Goal: Task Accomplishment & Management: Use online tool/utility

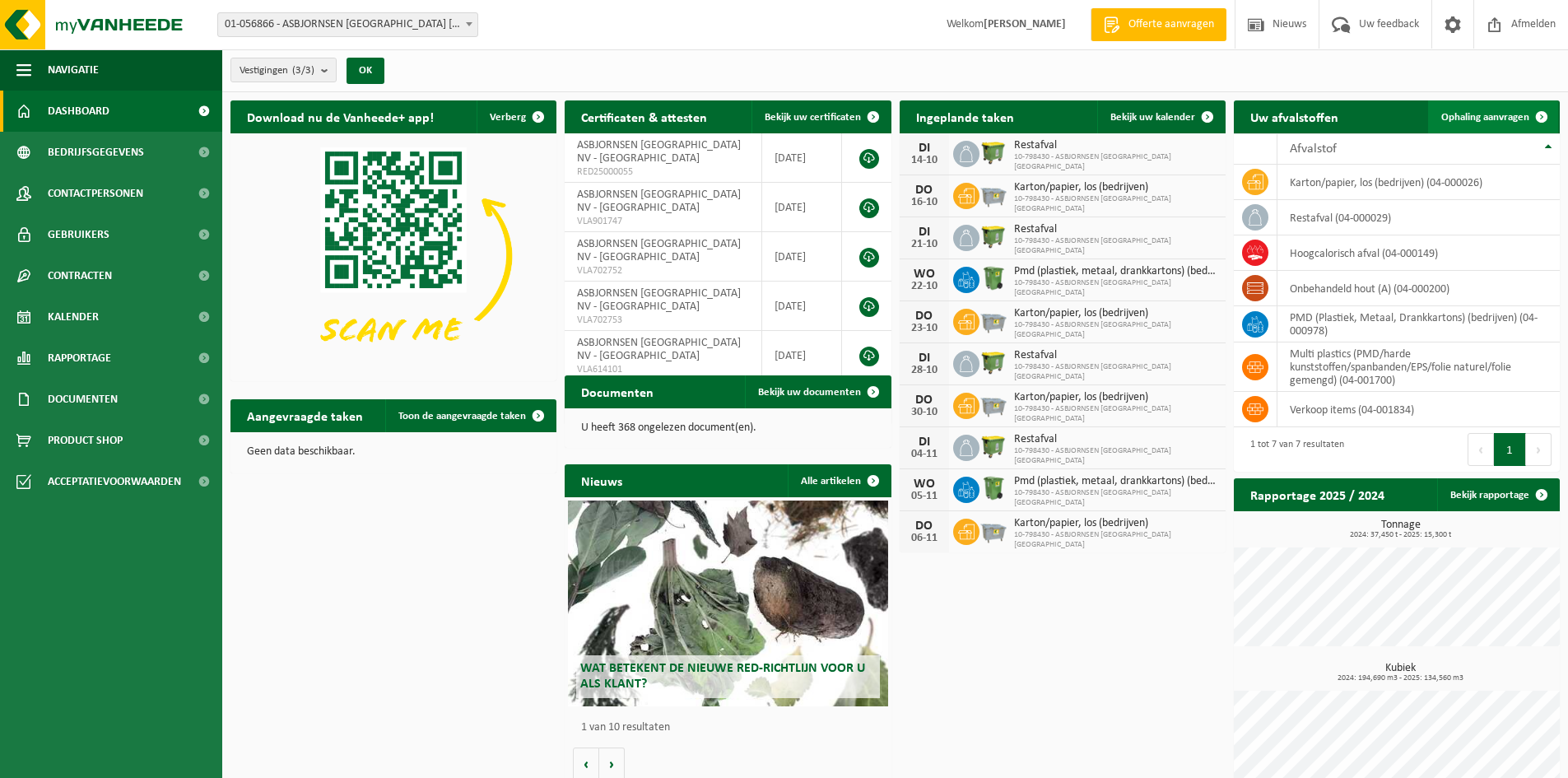
click at [1464, 116] on span "Ophaling aanvragen" at bounding box center [1485, 117] width 88 height 10
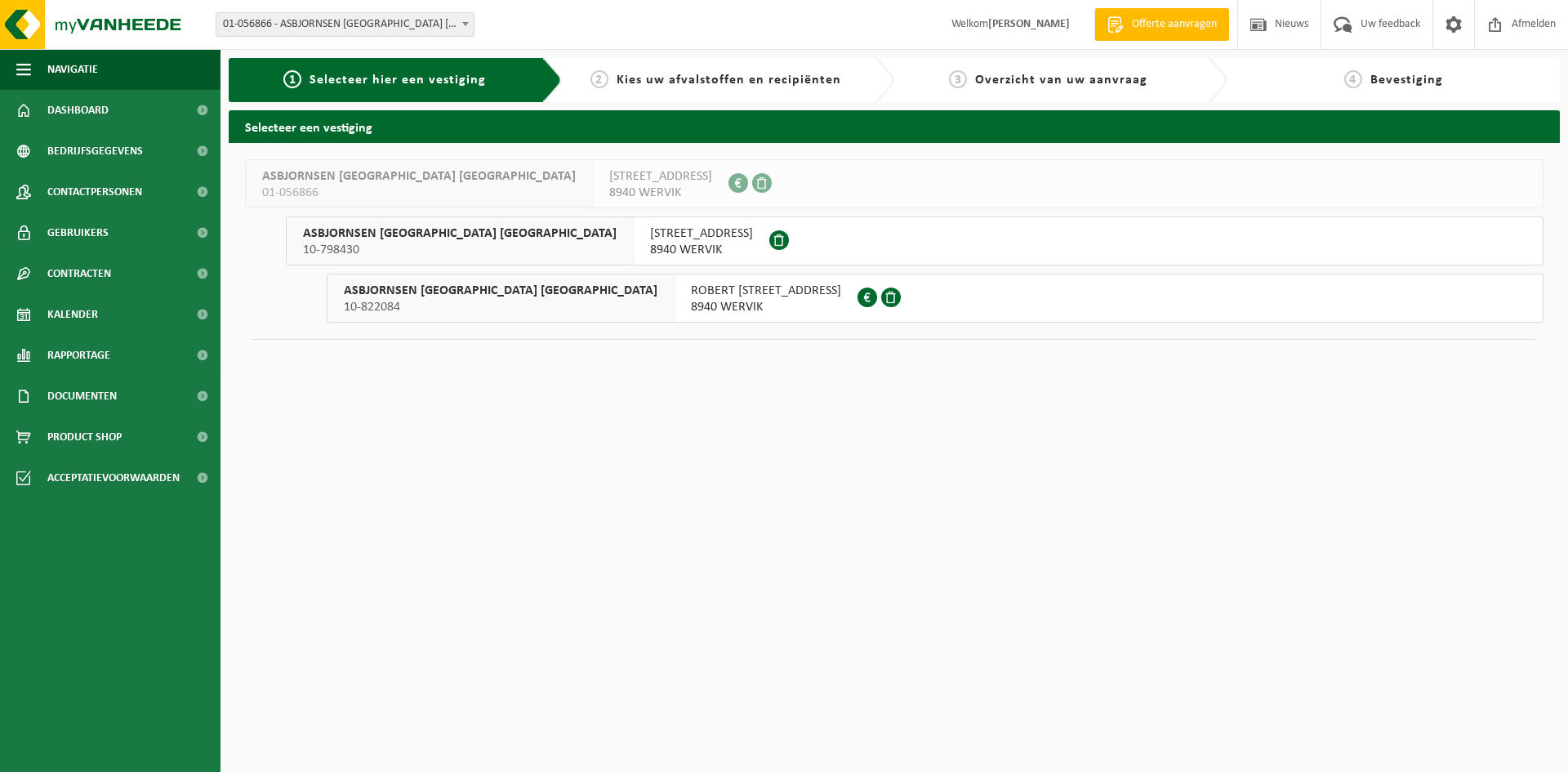
click at [634, 241] on div "[STREET_ADDRESS]" at bounding box center [701, 241] width 135 height 47
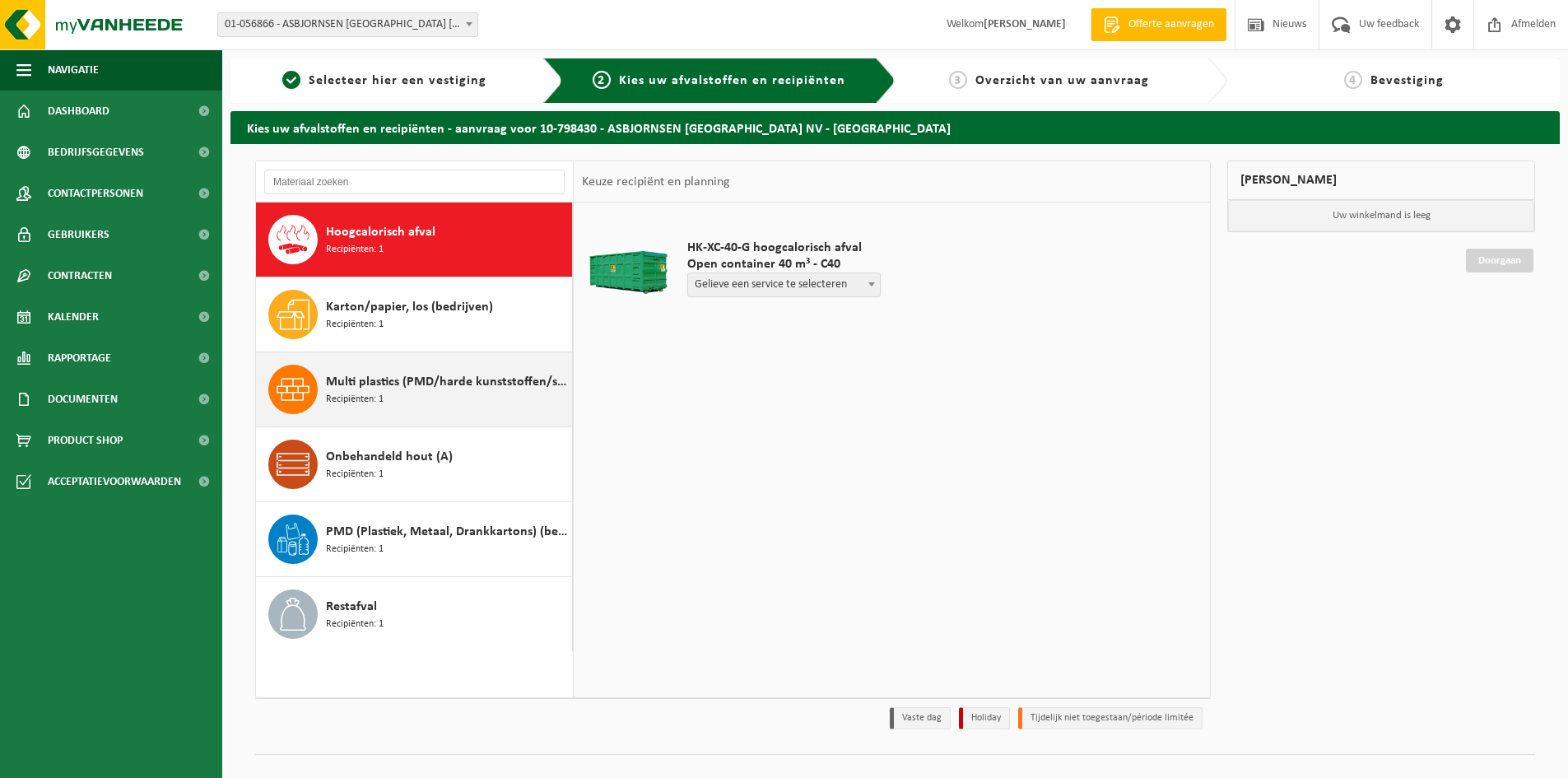
click at [432, 384] on span "Multi plastics (PMD/harde kunststoffen/spanbanden/EPS/folie naturel/folie gemen…" at bounding box center [447, 382] width 242 height 20
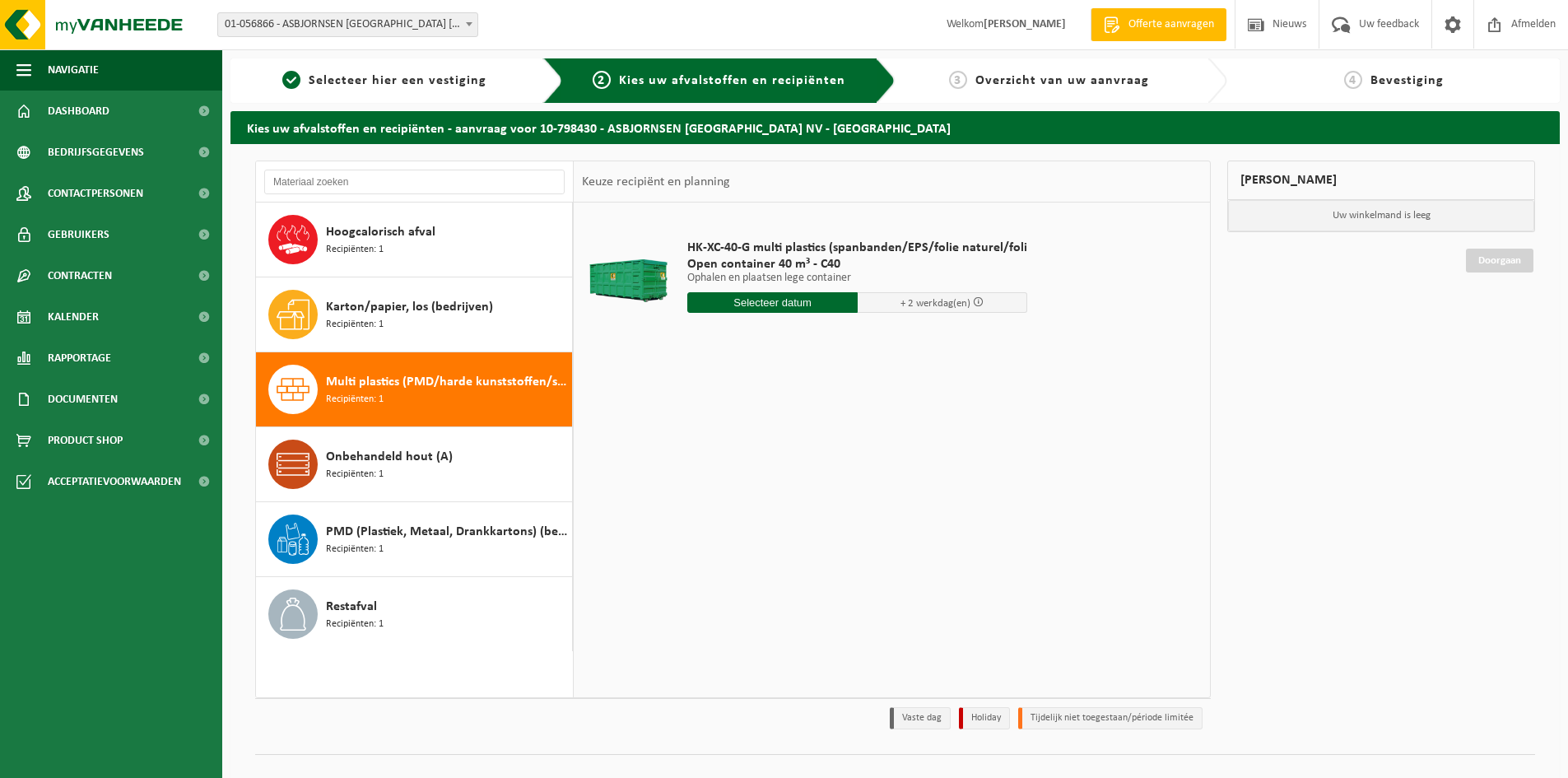
click at [784, 310] on input "text" at bounding box center [771, 303] width 170 height 21
click at [738, 452] on div "14" at bounding box center [731, 449] width 28 height 27
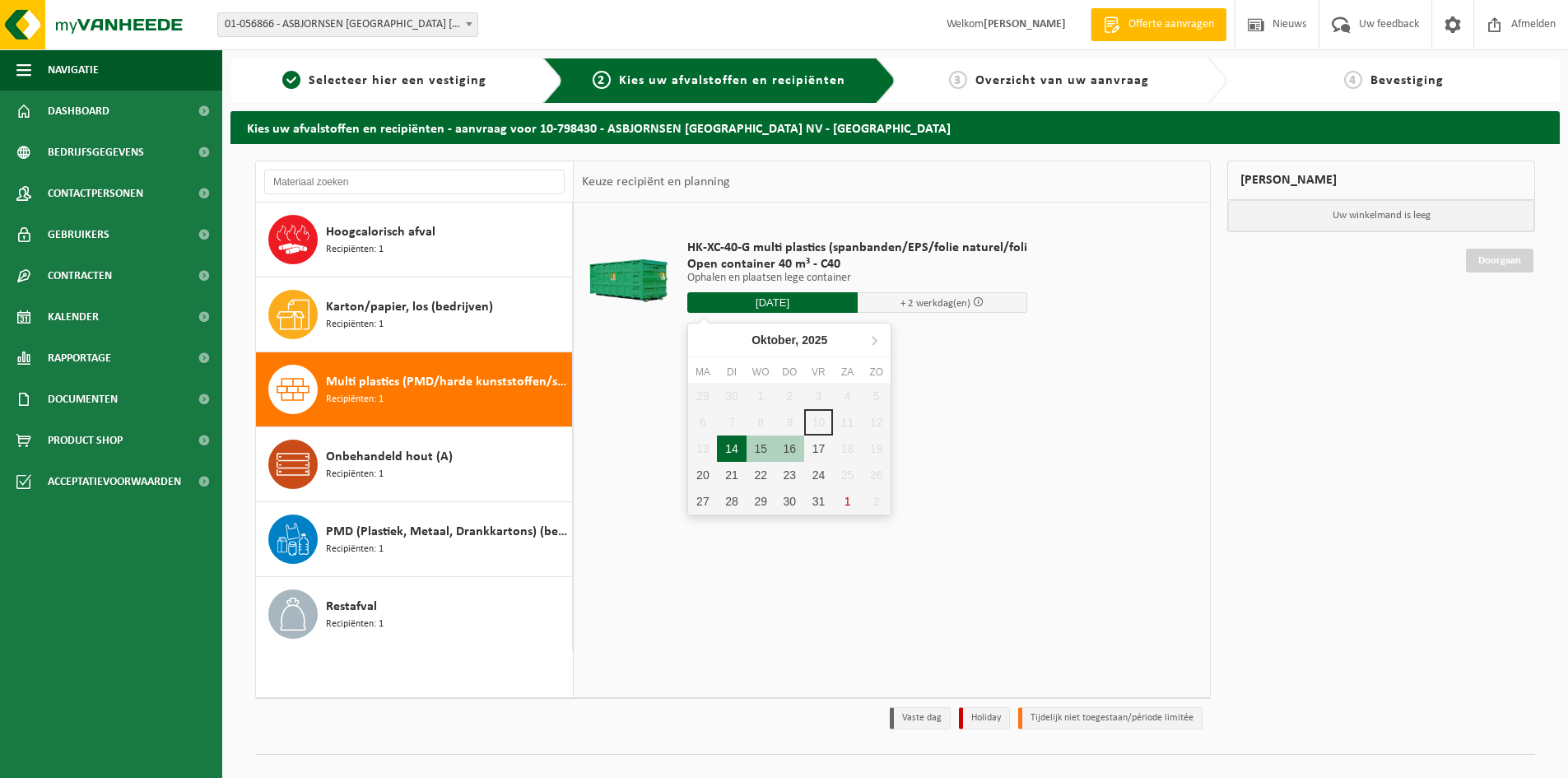
type input "Van 2025-10-14"
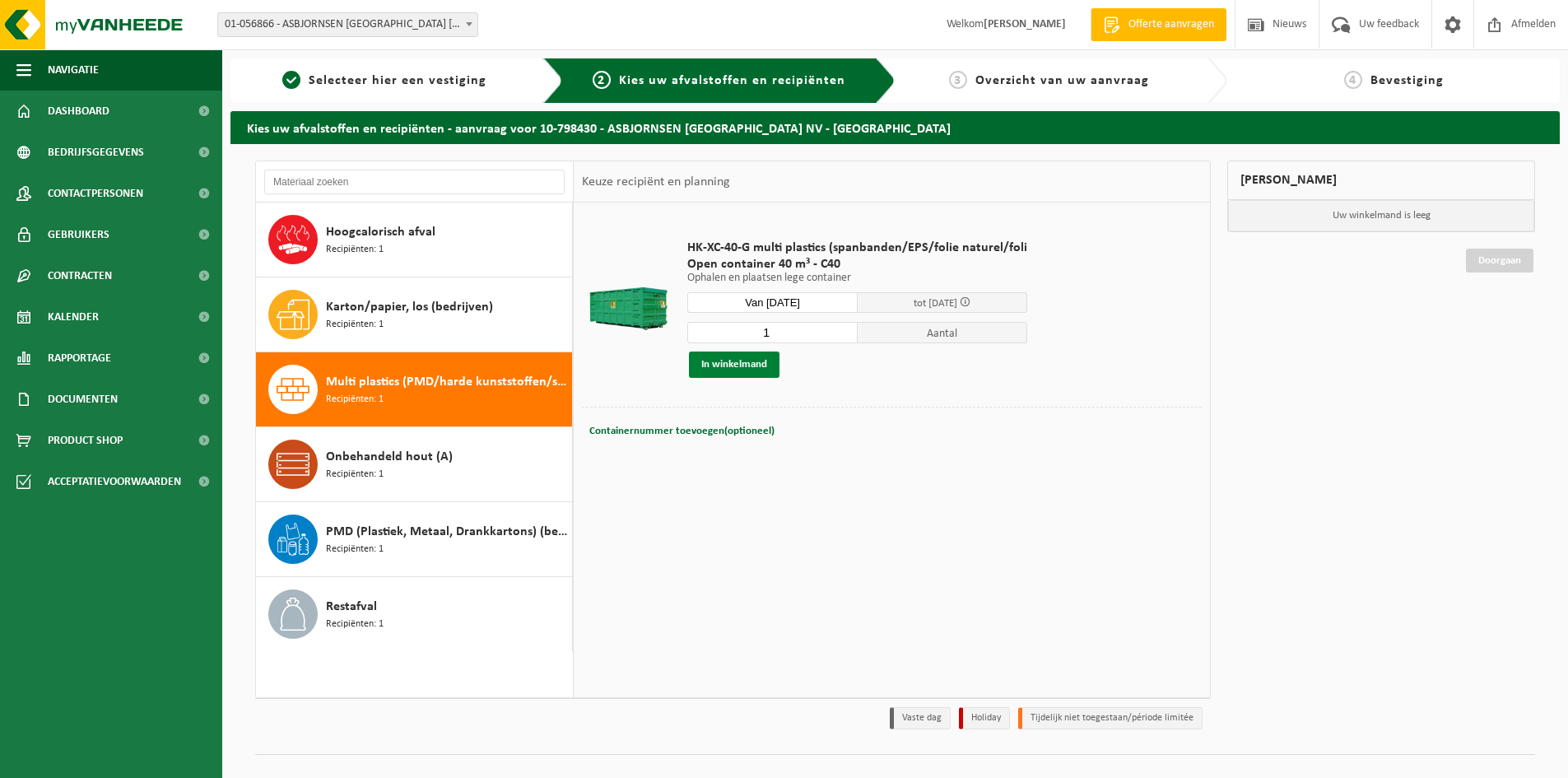
click at [727, 362] on button "In winkelmand" at bounding box center [734, 364] width 91 height 27
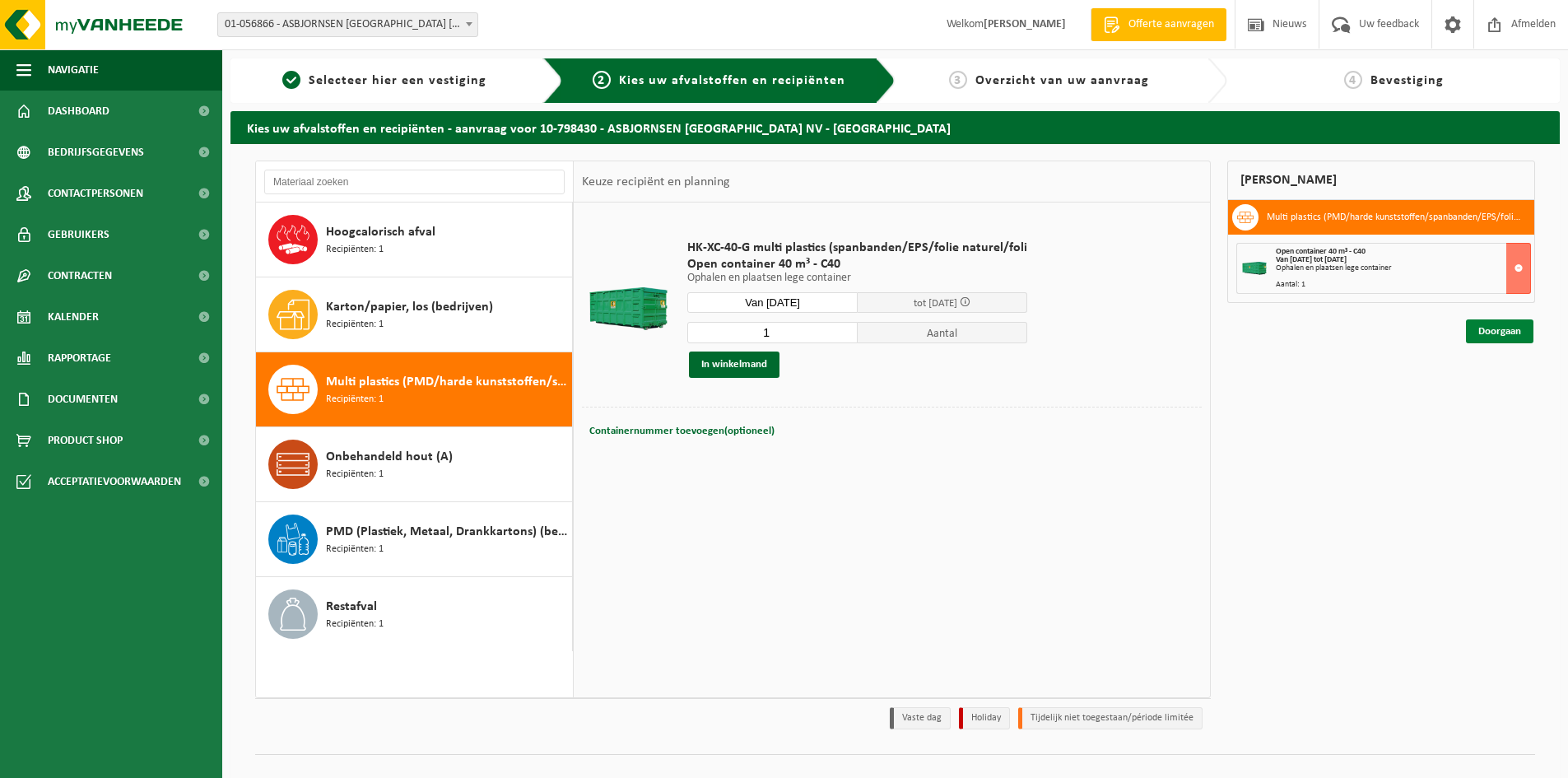
click at [1483, 327] on link "Doorgaan" at bounding box center [1500, 332] width 67 height 24
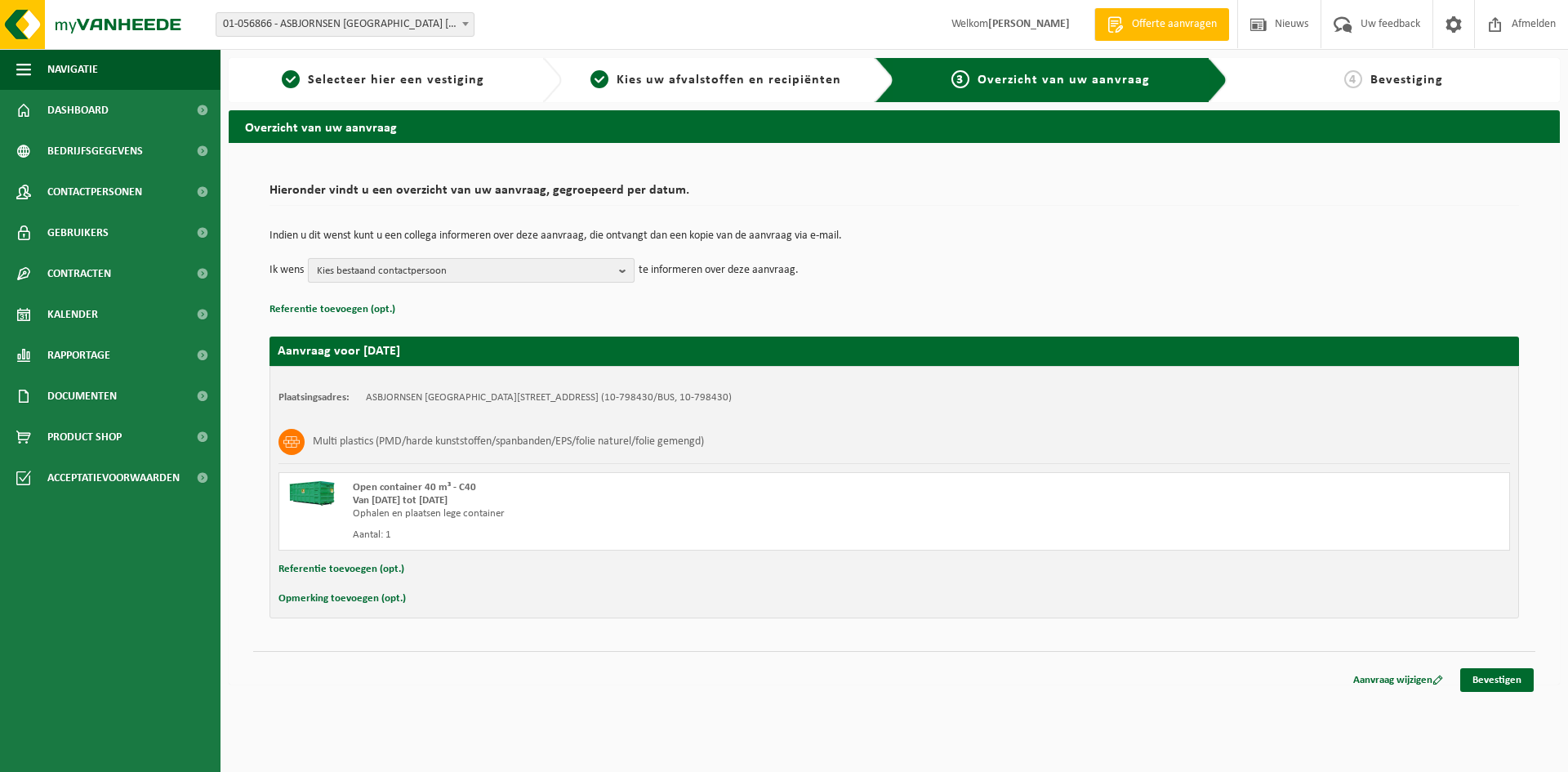
click at [623, 266] on b "button" at bounding box center [626, 270] width 15 height 23
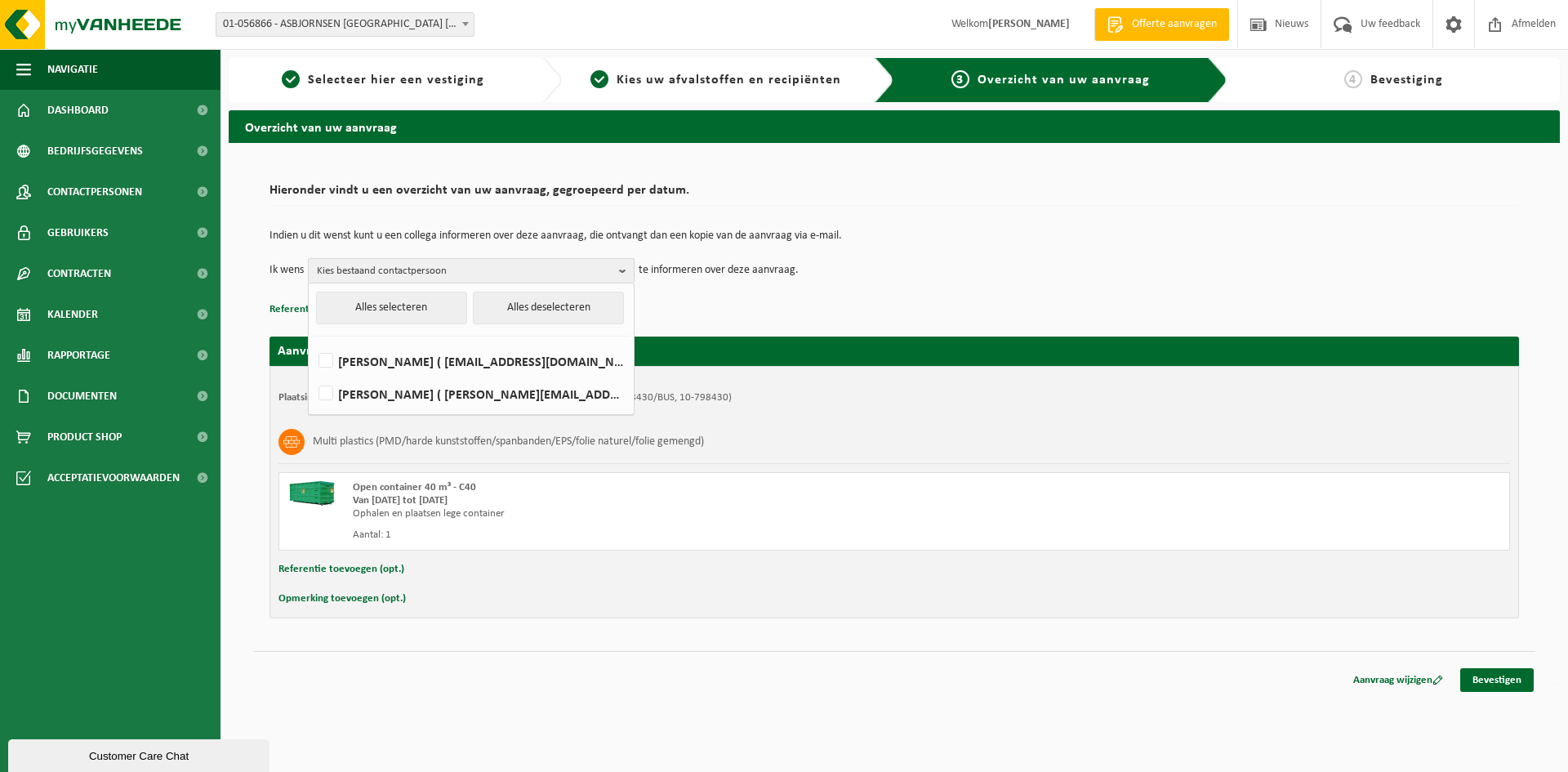
click at [623, 266] on b "button" at bounding box center [626, 271] width 15 height 24
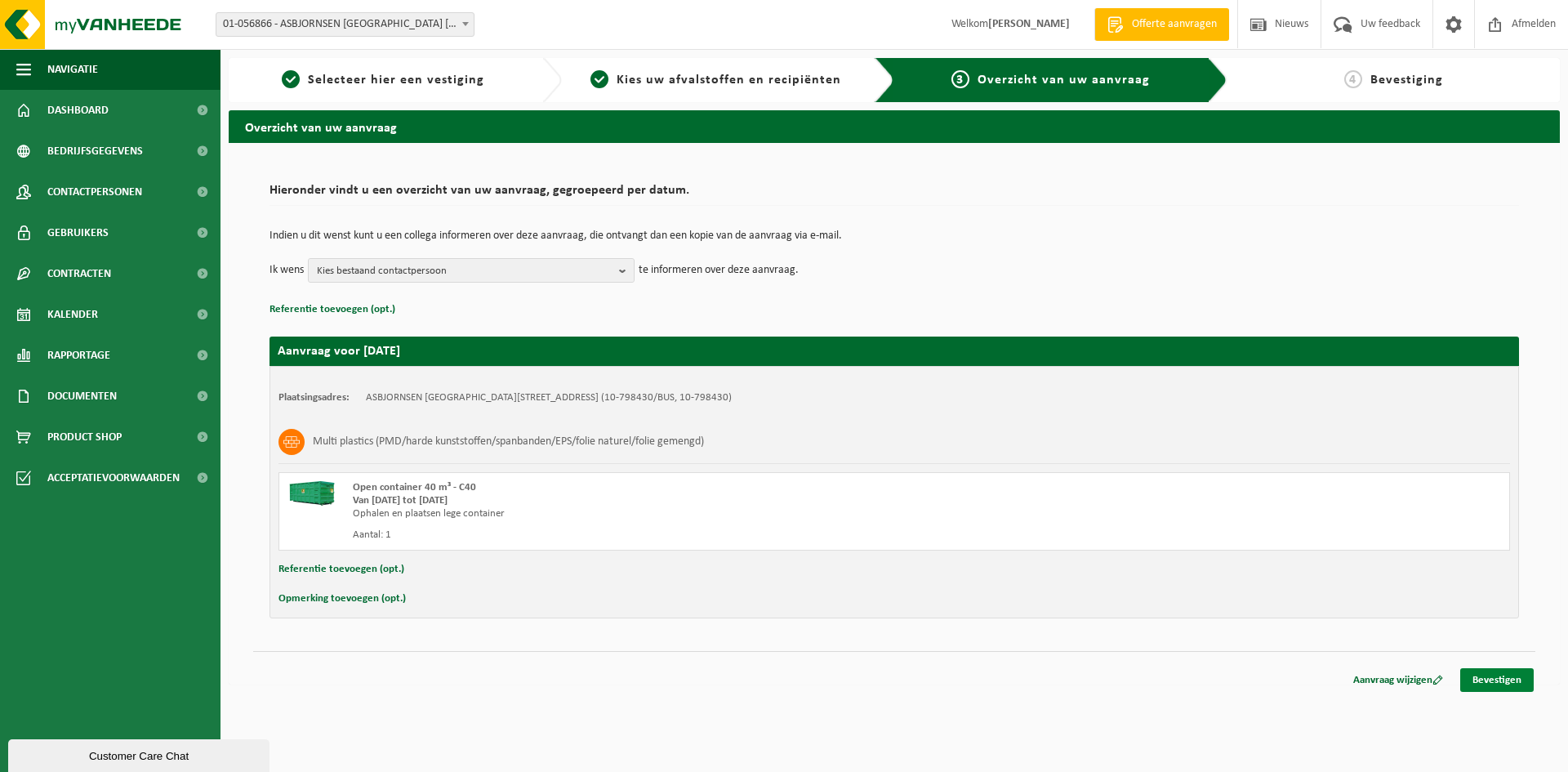
click at [1513, 681] on link "Bevestigen" at bounding box center [1497, 680] width 74 height 24
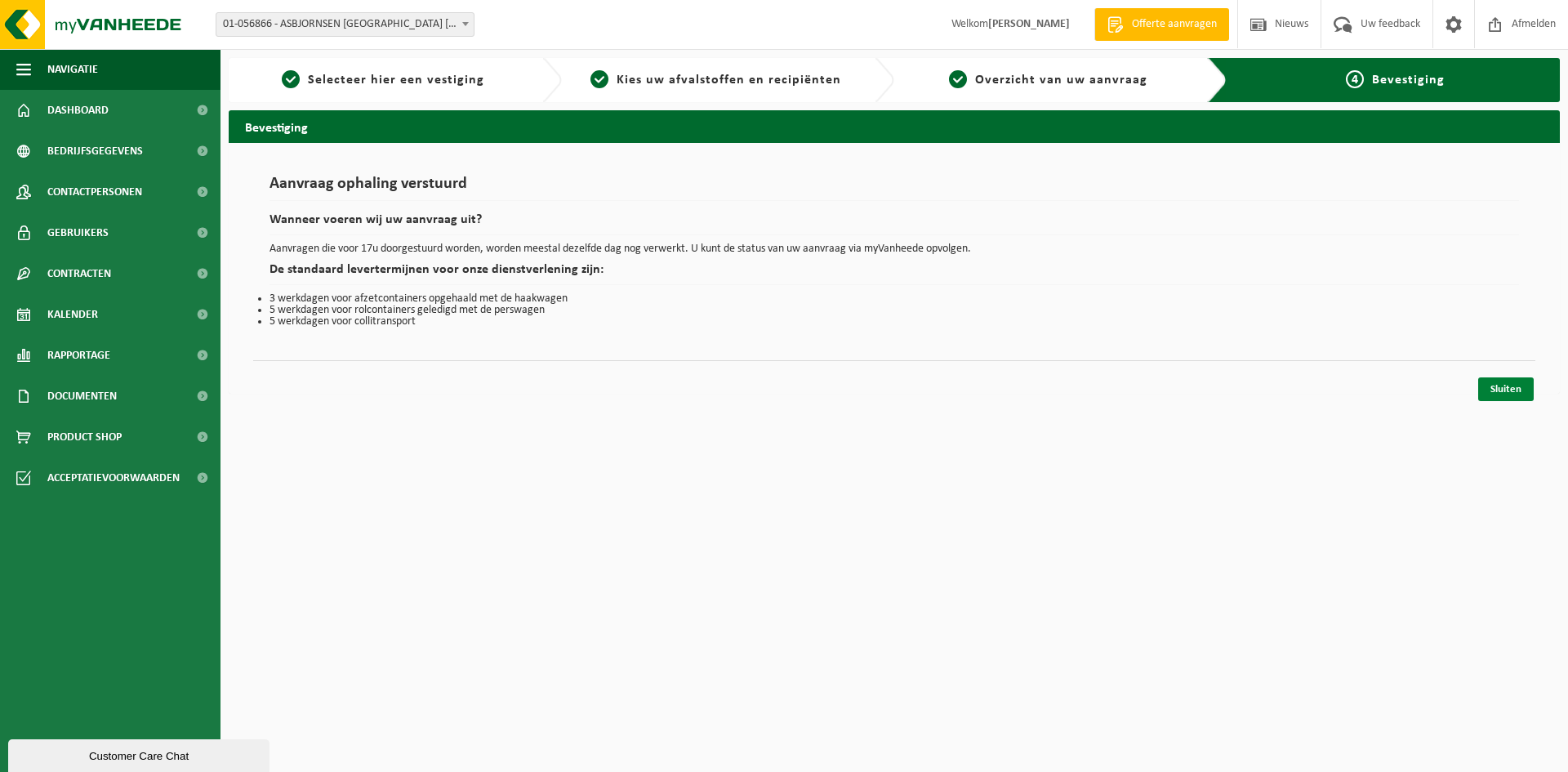
click at [1518, 397] on link "Sluiten" at bounding box center [1505, 390] width 56 height 24
